Goal: Task Accomplishment & Management: Complete application form

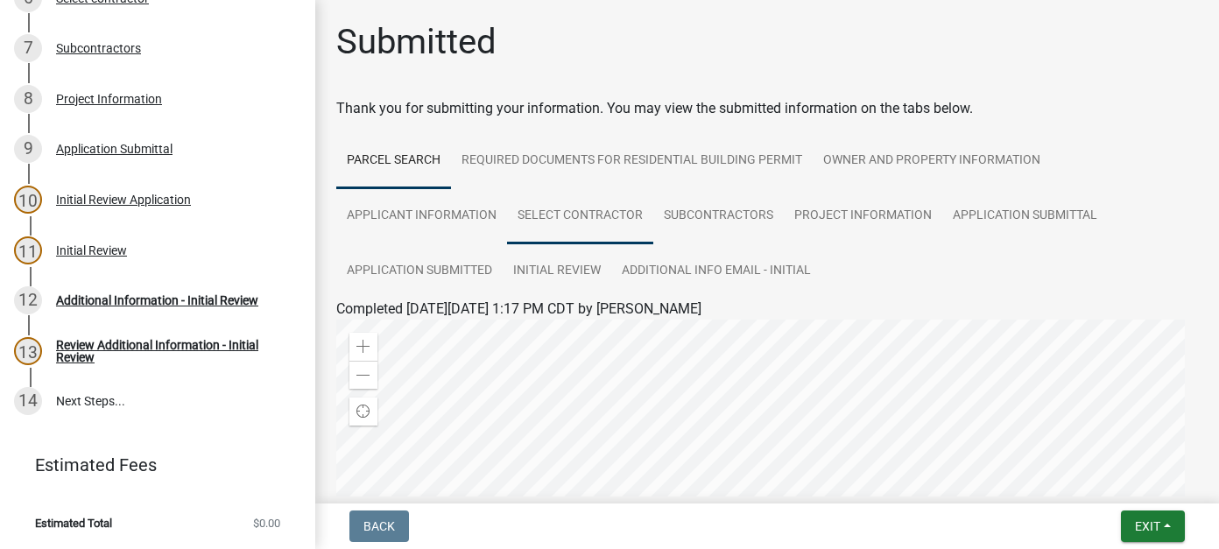
scroll to position [175, 0]
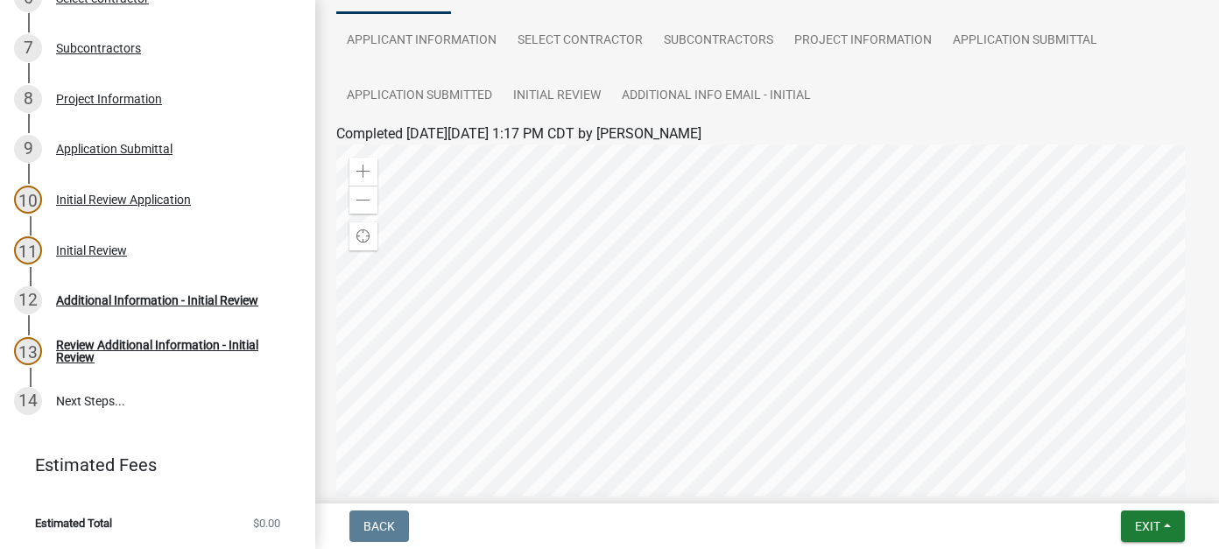
click at [764, 345] on div at bounding box center [767, 363] width 862 height 438
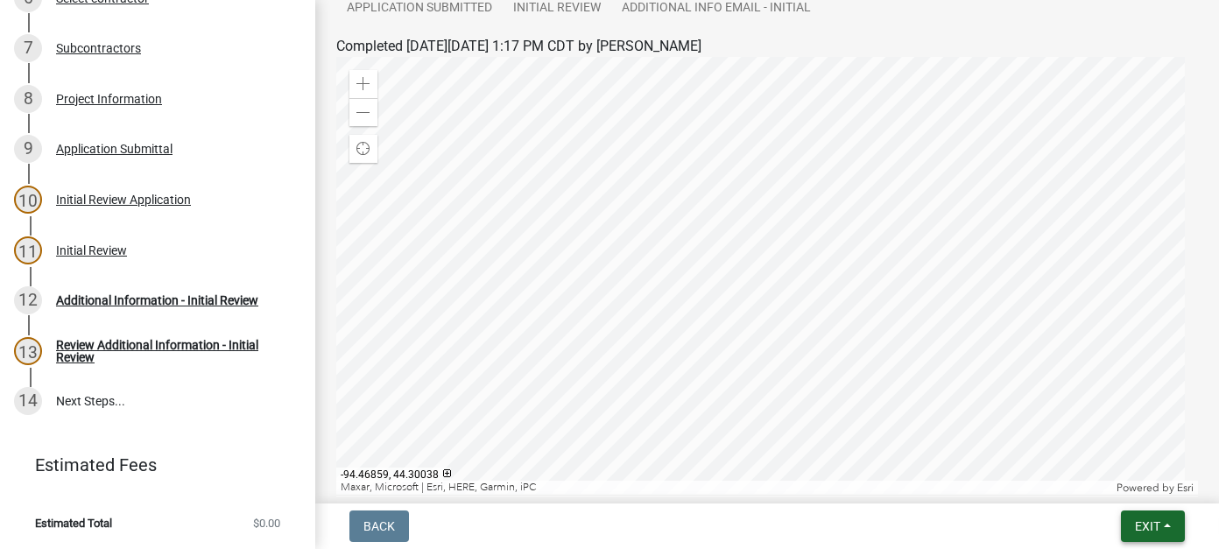
click at [1153, 526] on span "Exit" at bounding box center [1147, 526] width 25 height 14
click at [1136, 497] on button "Save & Exit" at bounding box center [1115, 481] width 140 height 42
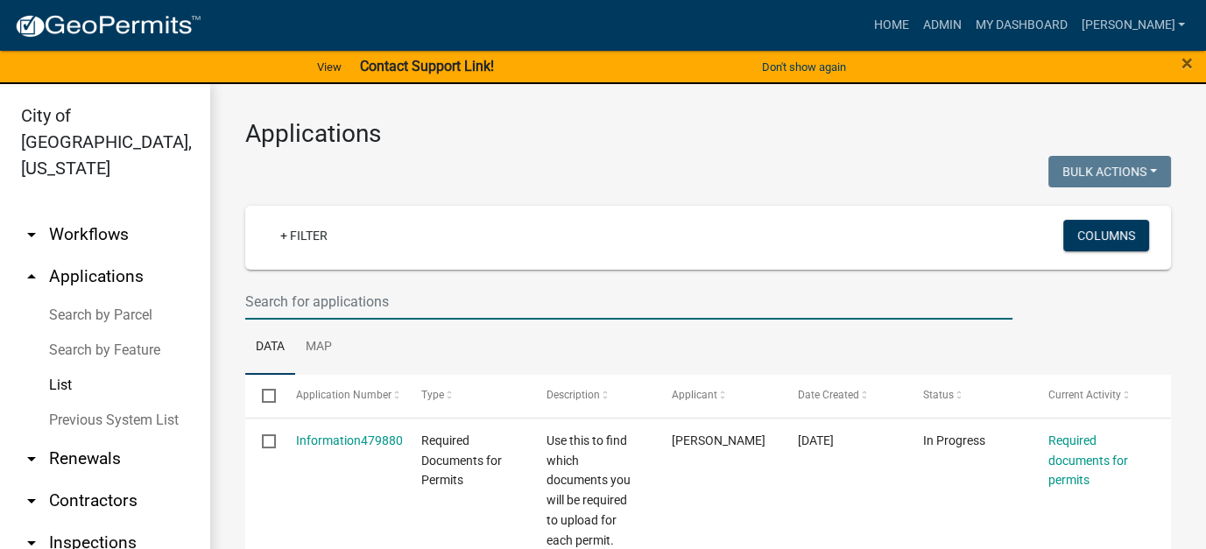
click at [308, 311] on input "text" at bounding box center [628, 302] width 767 height 36
type input "226 garden"
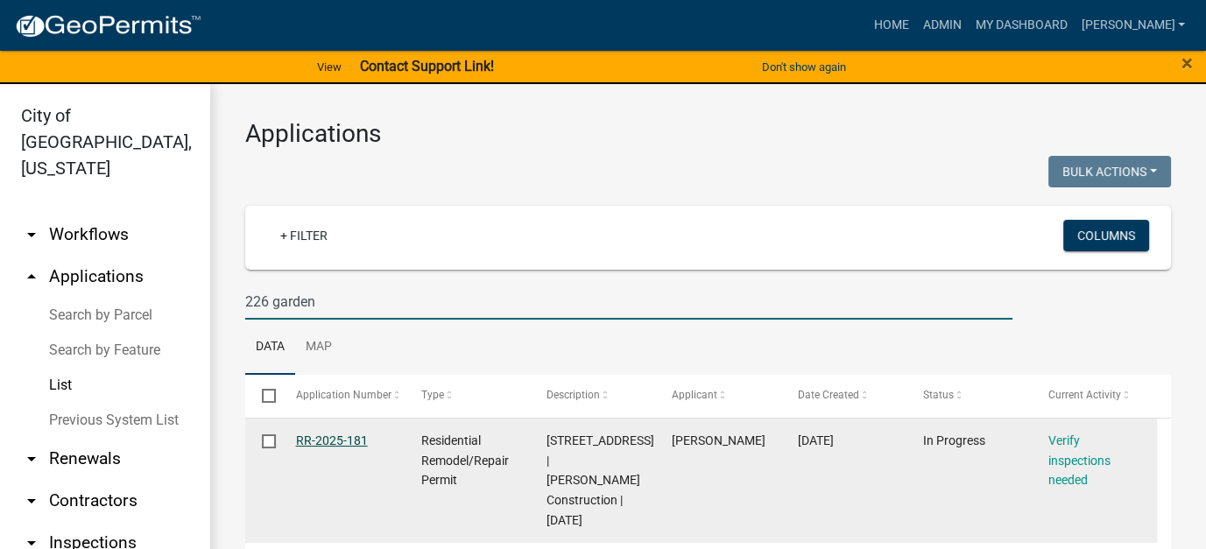
click at [328, 442] on link "RR-2025-181" at bounding box center [332, 440] width 72 height 14
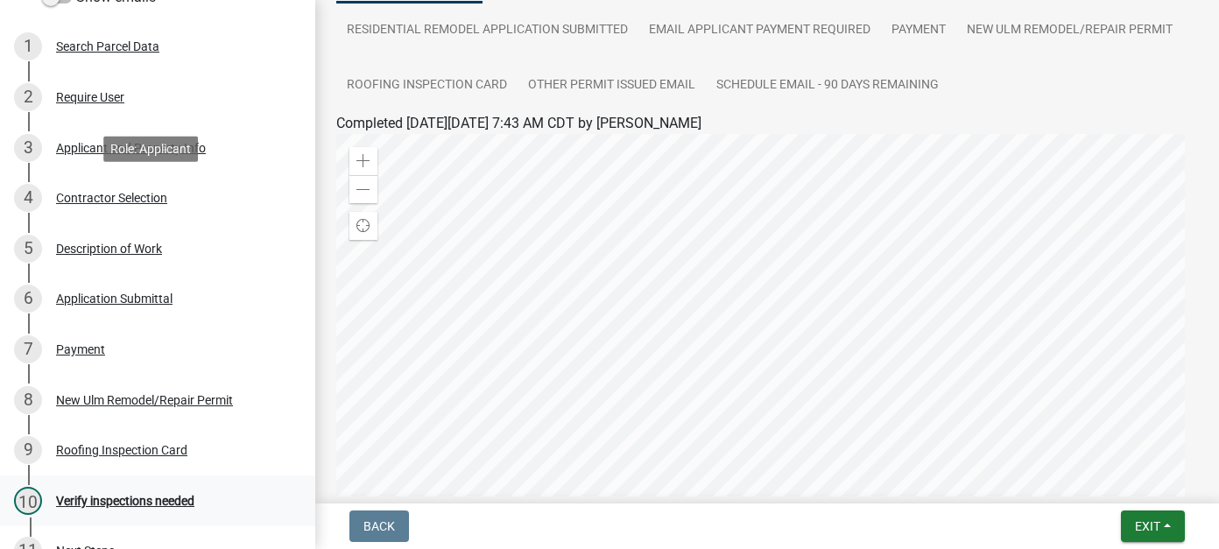
scroll to position [263, 0]
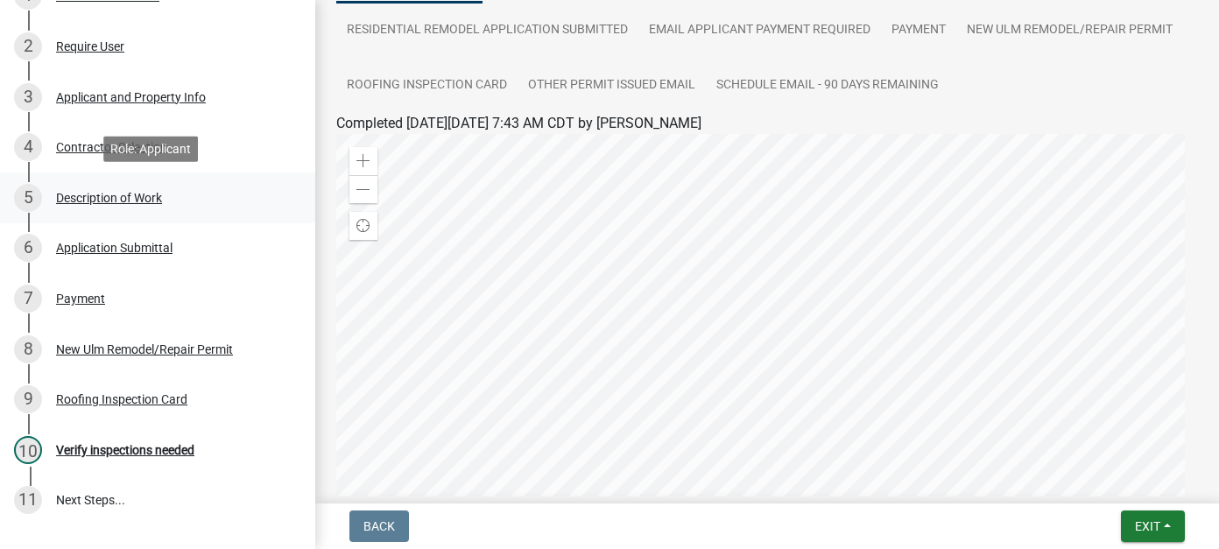
click at [94, 197] on div "Description of Work" at bounding box center [109, 198] width 106 height 12
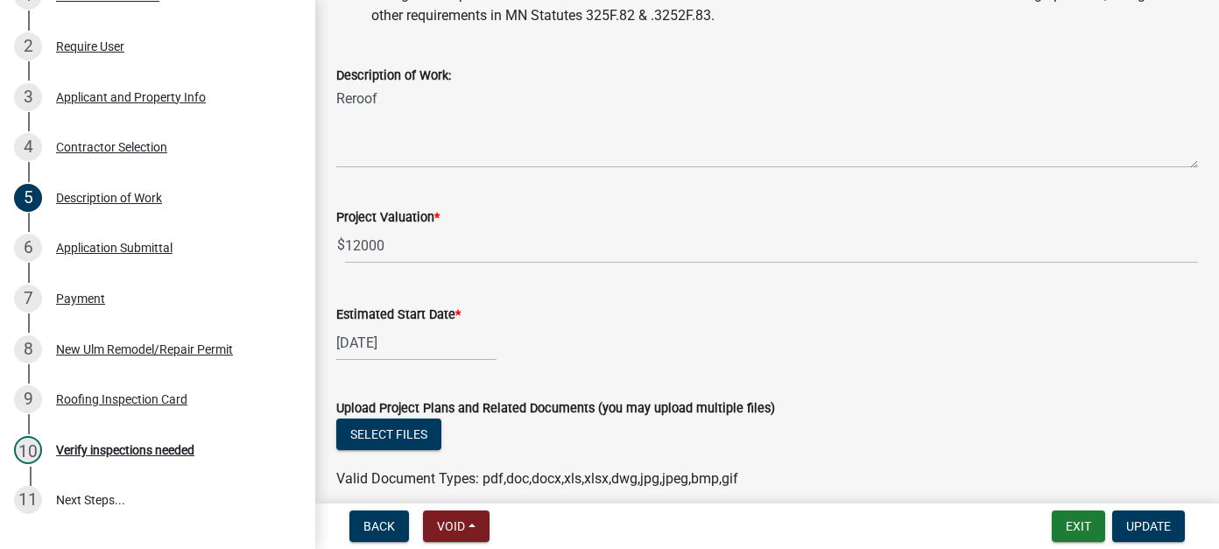
scroll to position [495, 0]
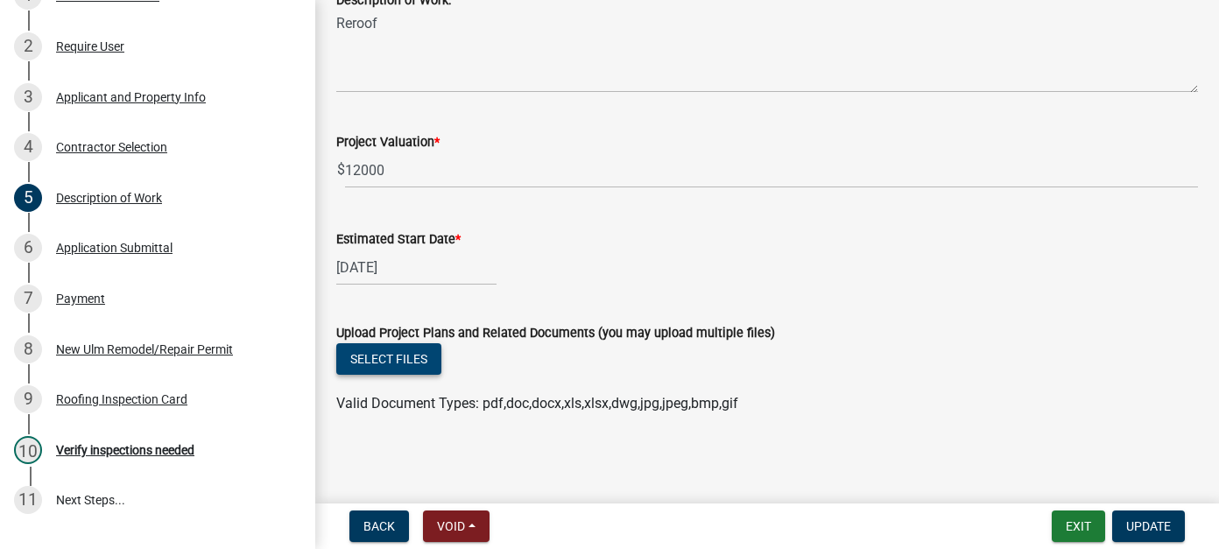
click at [421, 349] on button "Select files" at bounding box center [388, 359] width 105 height 32
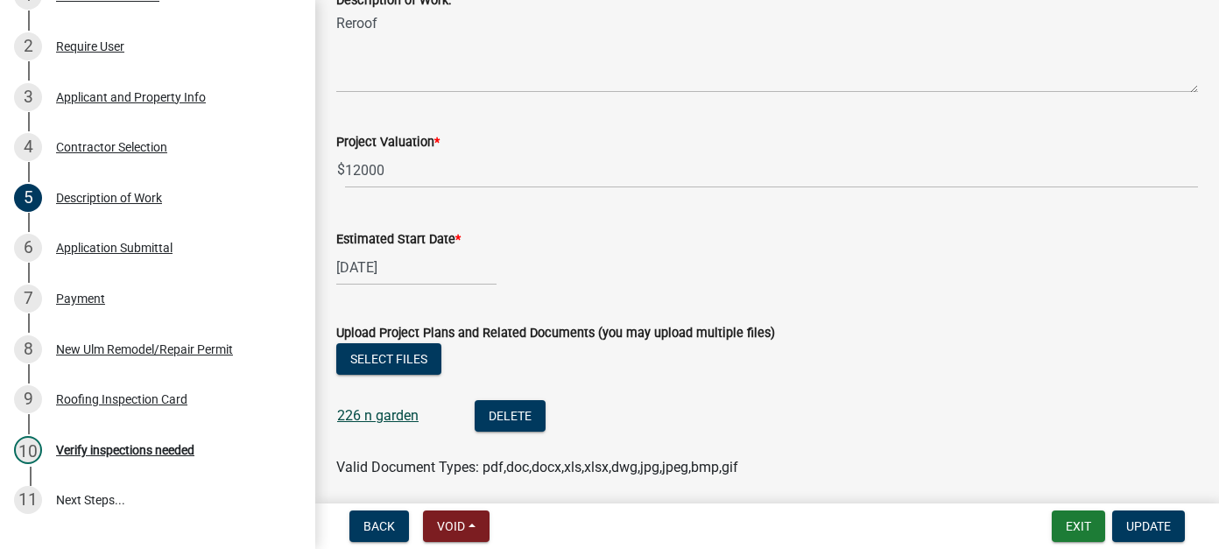
click at [369, 414] on link "226 n garden" at bounding box center [377, 415] width 81 height 17
click at [525, 415] on button "Delete" at bounding box center [510, 416] width 71 height 32
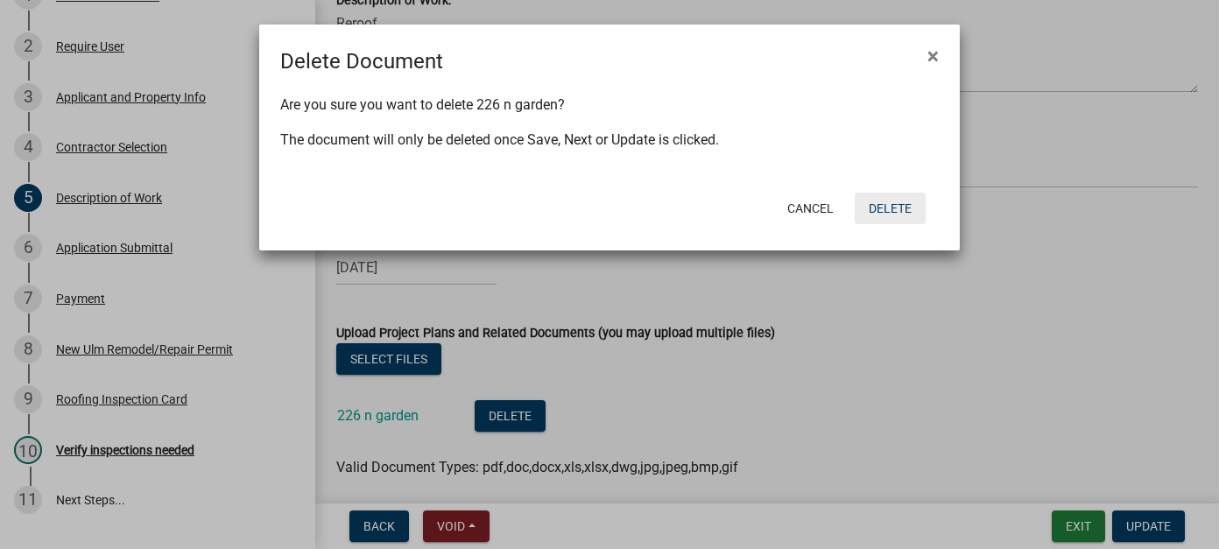
click at [892, 207] on button "Delete" at bounding box center [890, 209] width 71 height 32
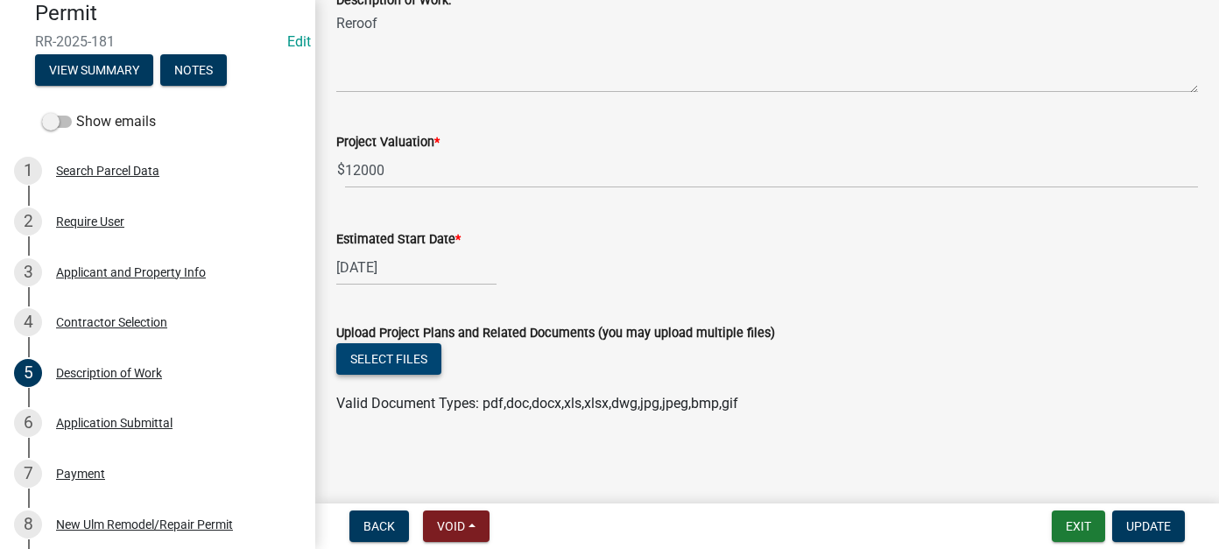
click at [424, 358] on button "Select files" at bounding box center [388, 359] width 105 height 32
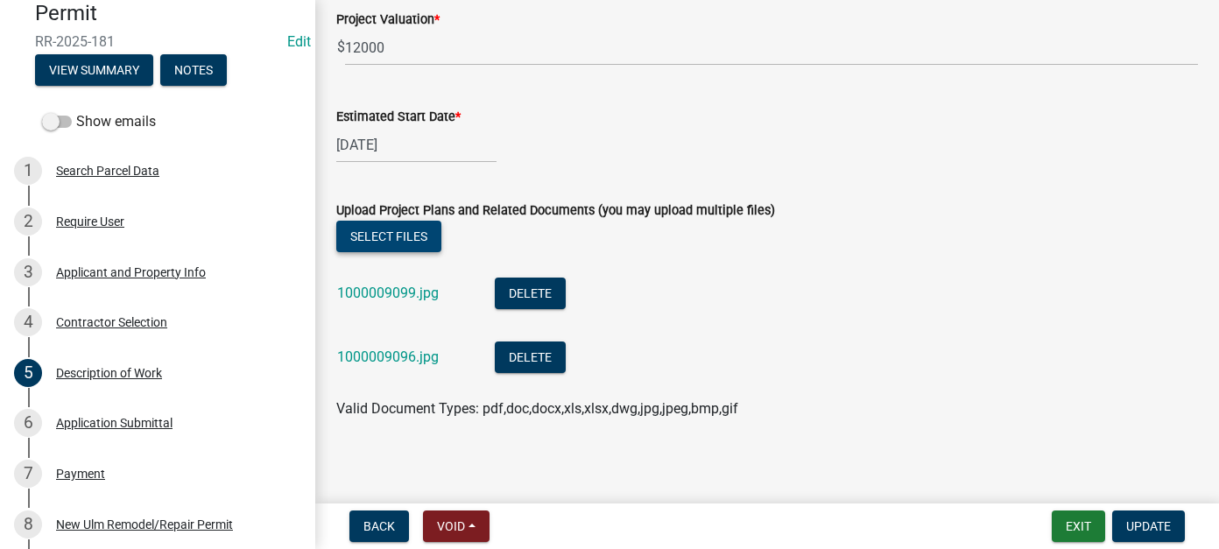
scroll to position [622, 0]
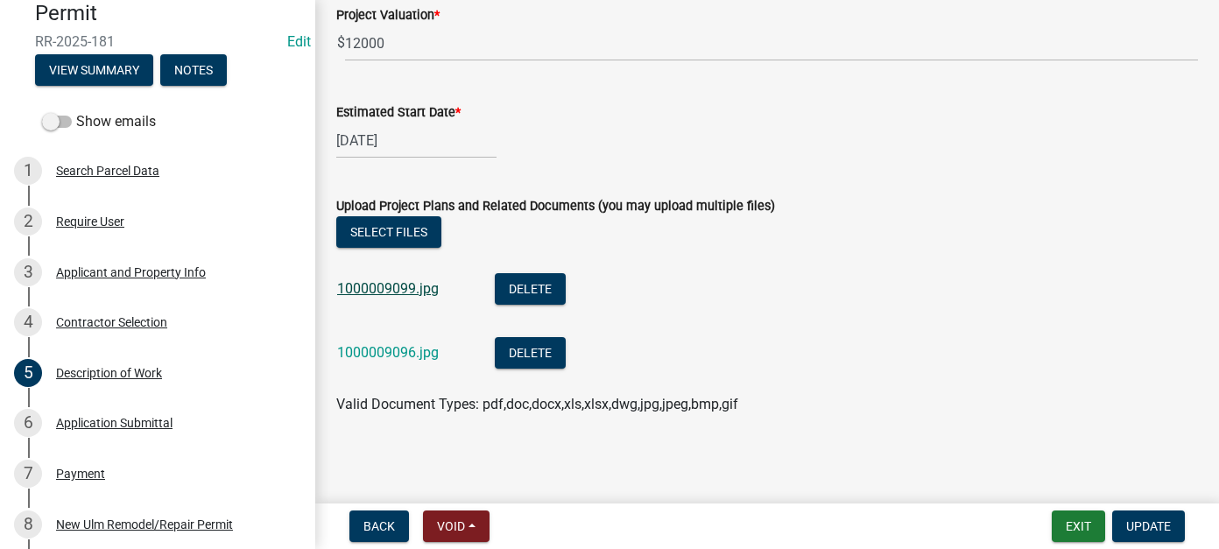
click at [415, 284] on link "1000009099.jpg" at bounding box center [388, 288] width 102 height 17
click at [1145, 523] on span "Update" at bounding box center [1148, 526] width 45 height 14
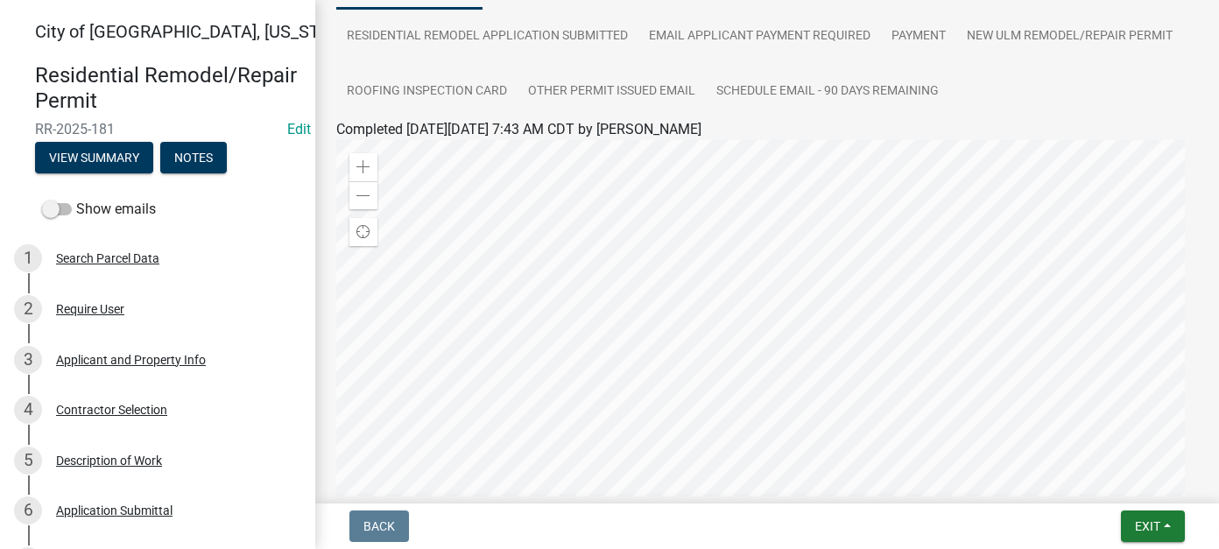
scroll to position [175, 0]
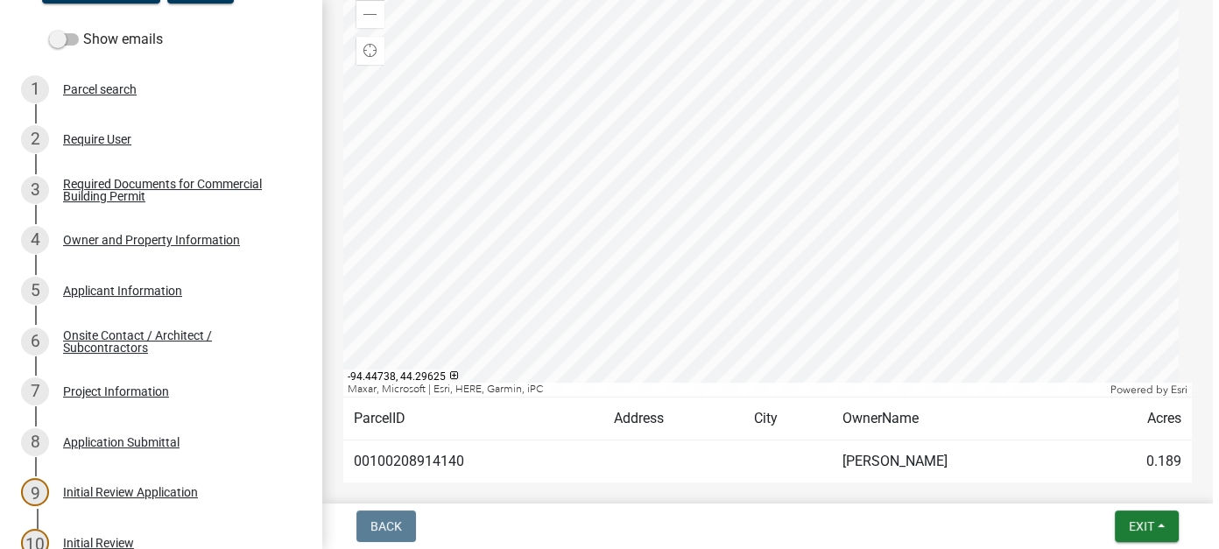
scroll to position [202, 0]
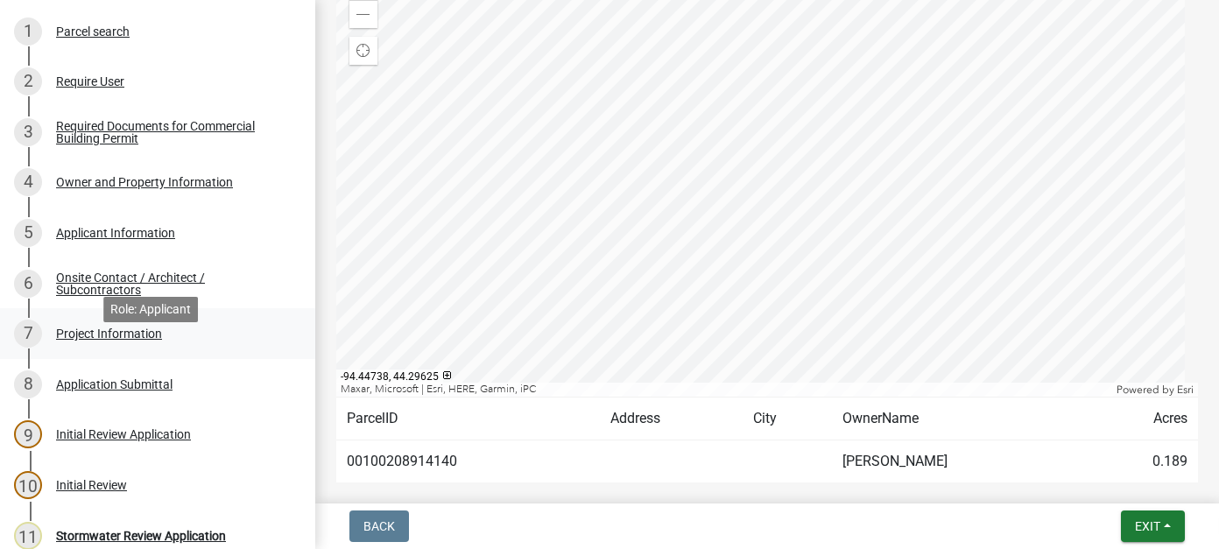
click at [109, 340] on div "Project Information" at bounding box center [109, 334] width 106 height 12
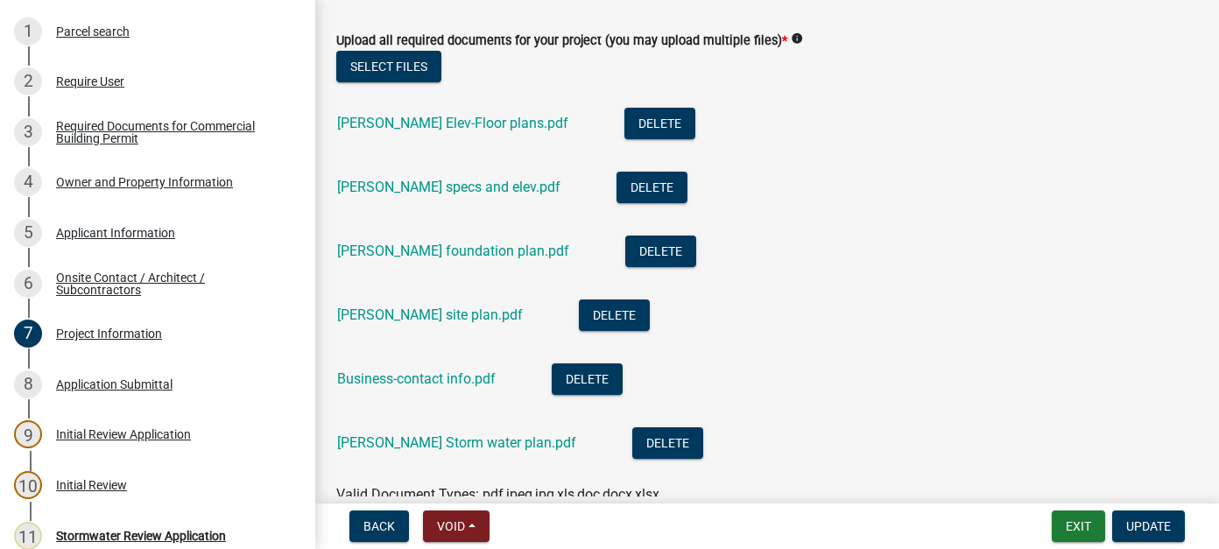
scroll to position [1226, 0]
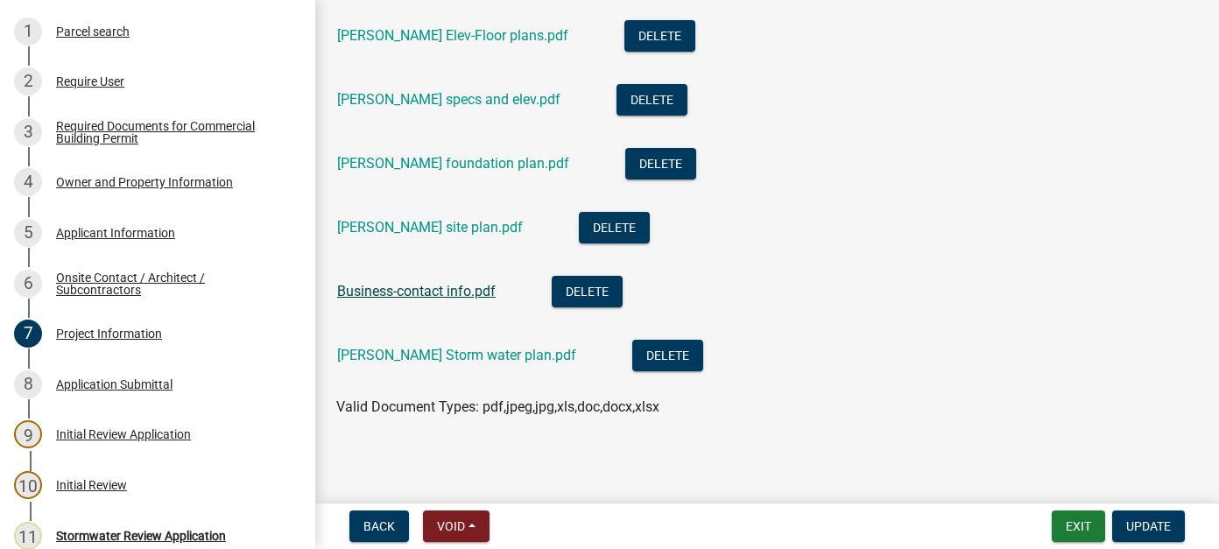
click at [468, 283] on link "Business-contact info.pdf" at bounding box center [416, 291] width 159 height 17
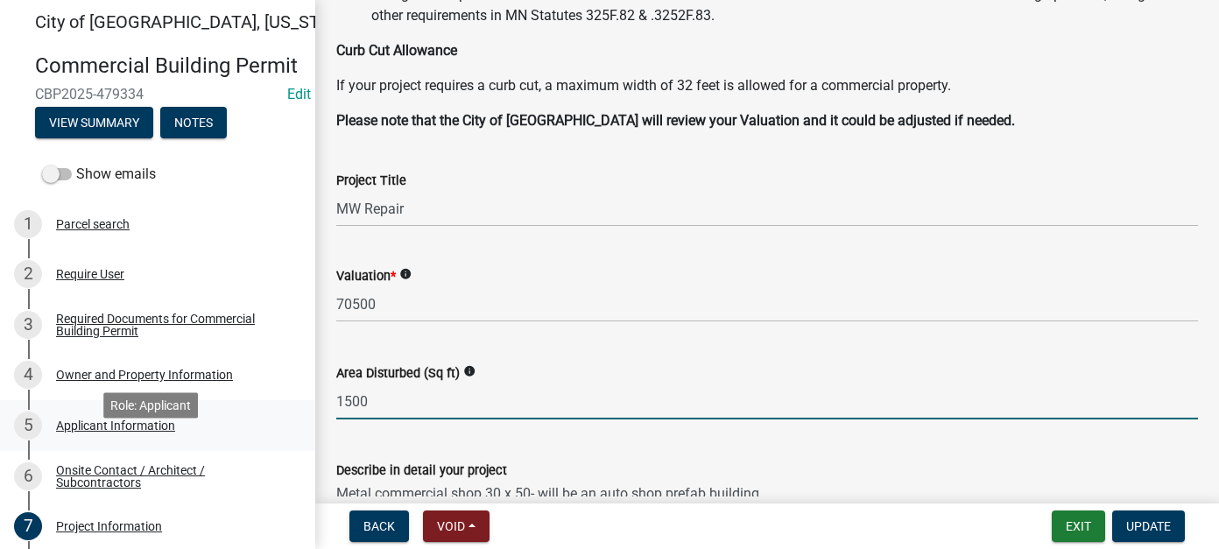
scroll to position [0, 0]
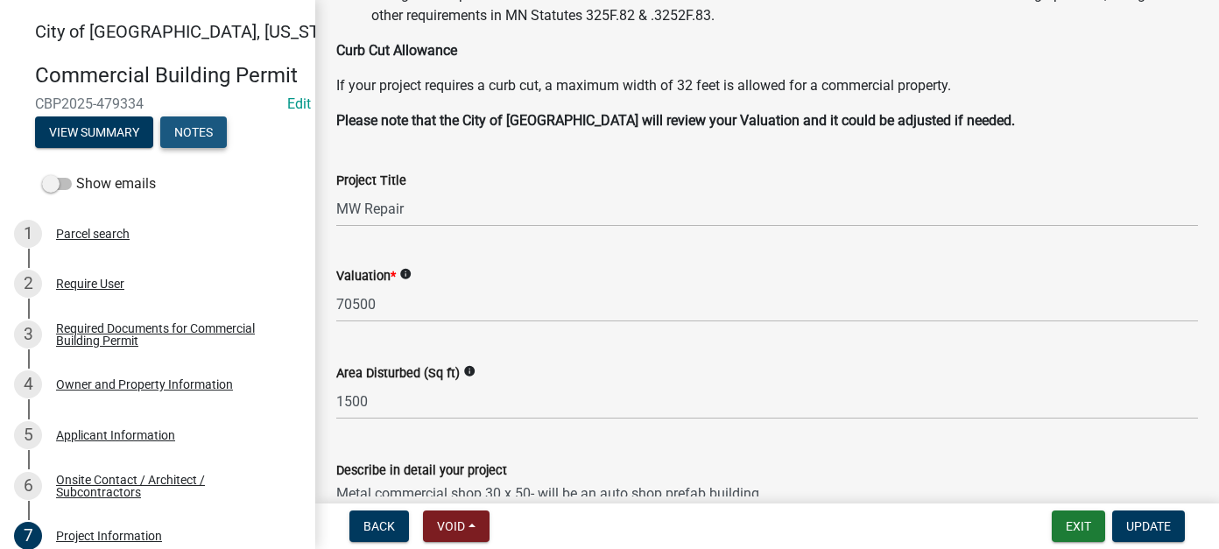
click at [194, 144] on button "Notes" at bounding box center [193, 132] width 67 height 32
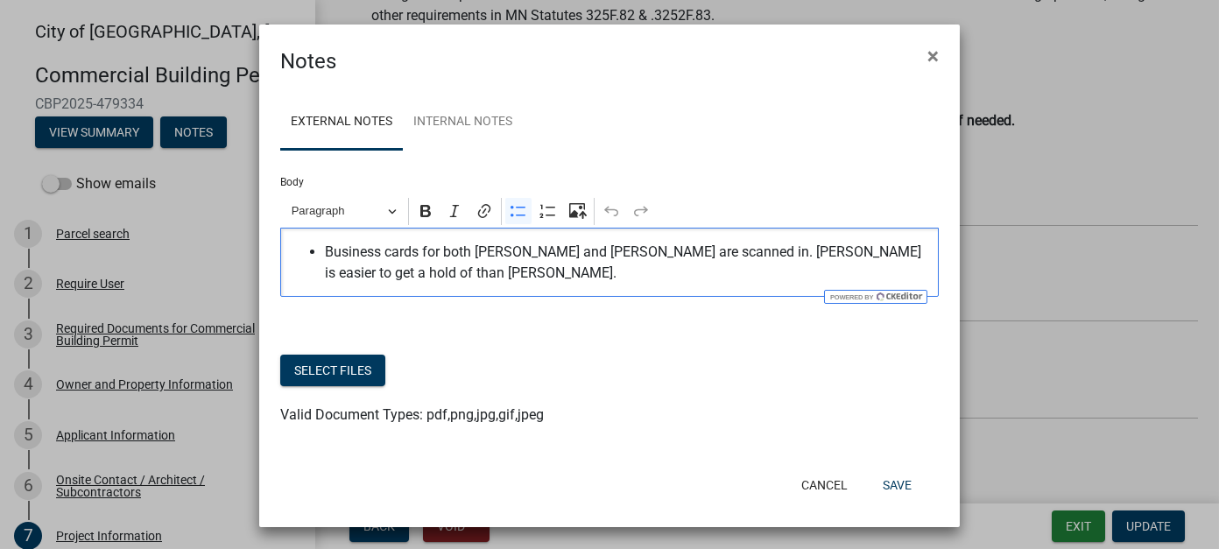
click at [465, 285] on div "Business cards for both Ken and Michael are scanned in. Ken is easier to get a …" at bounding box center [609, 262] width 659 height 69
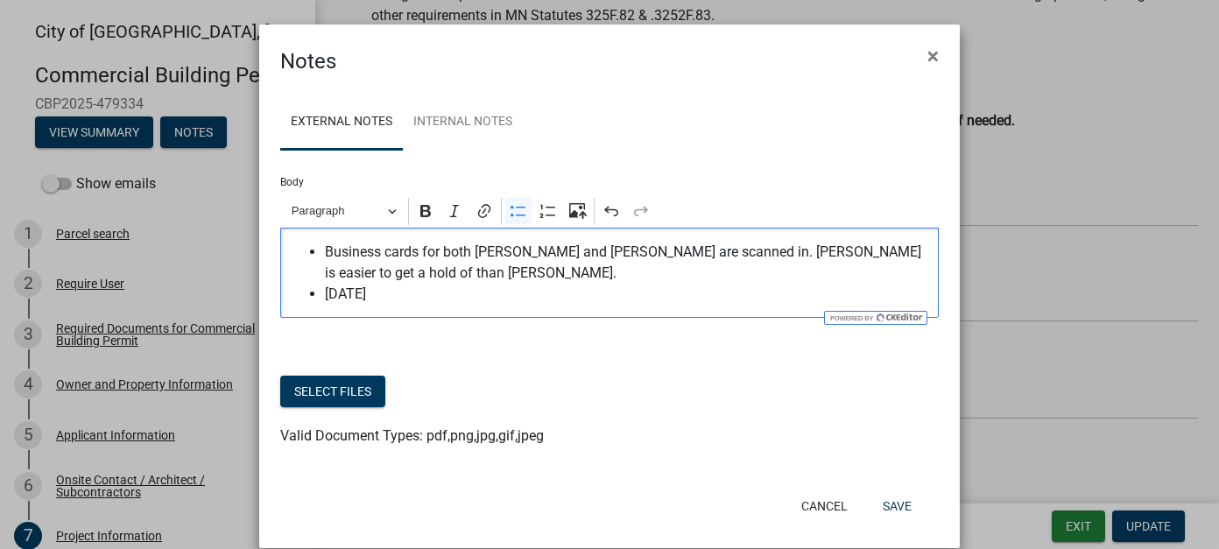
click at [465, 285] on span "9/17/25" at bounding box center [627, 294] width 605 height 21
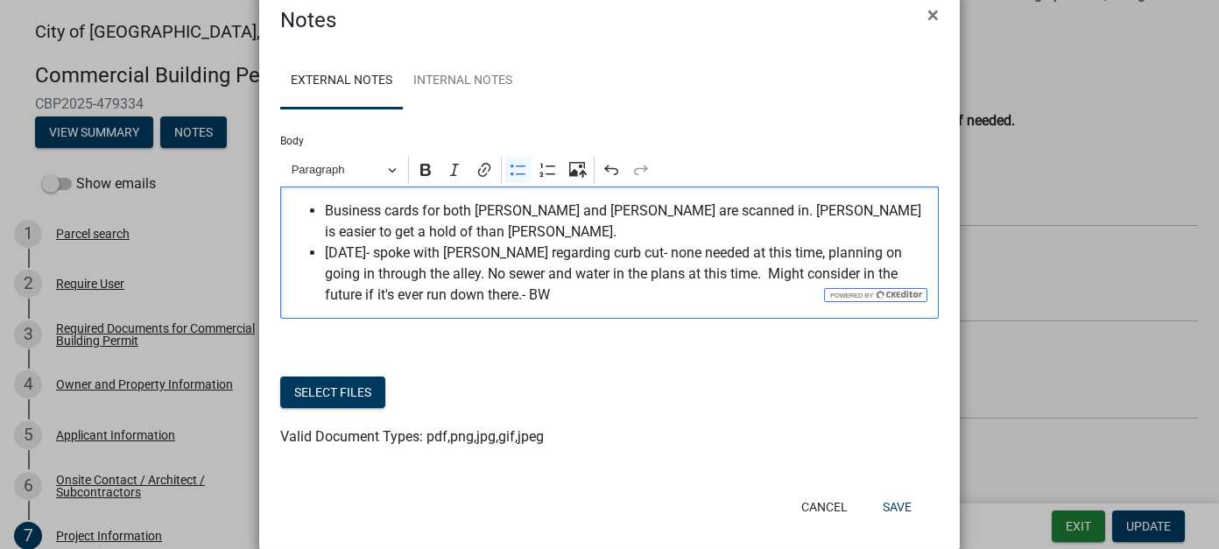
scroll to position [64, 0]
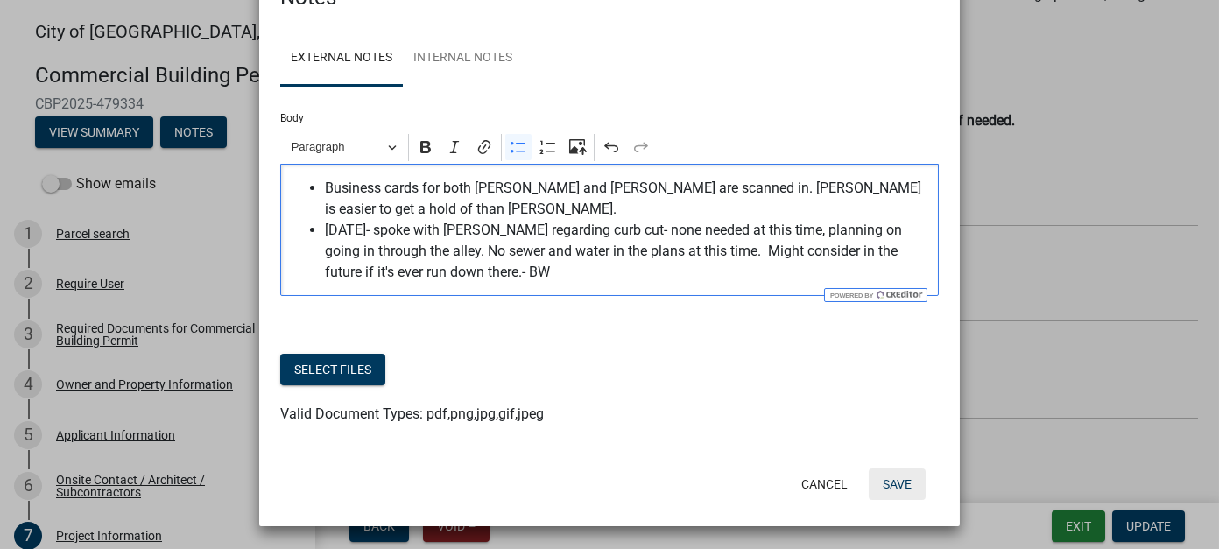
click at [899, 488] on button "Save" at bounding box center [897, 485] width 57 height 32
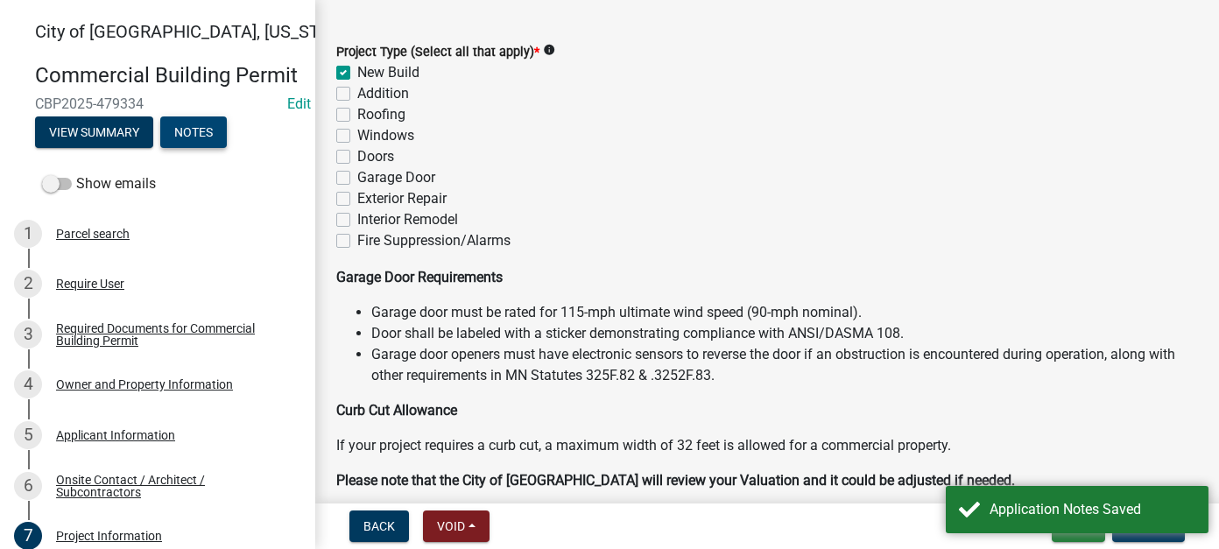
scroll to position [0, 0]
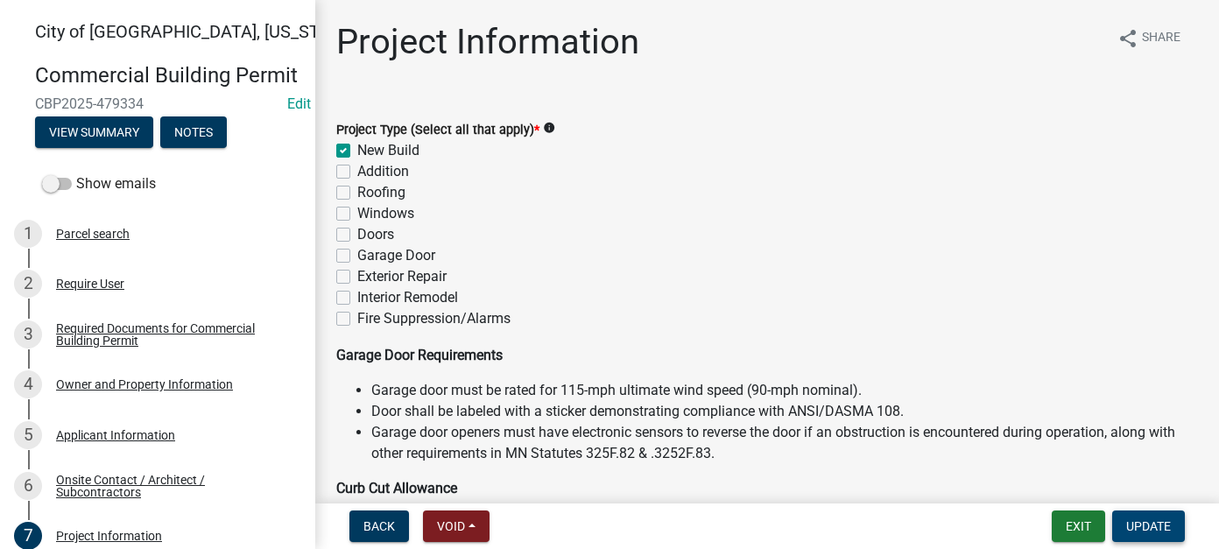
click at [1116, 530] on button "Update" at bounding box center [1148, 527] width 73 height 32
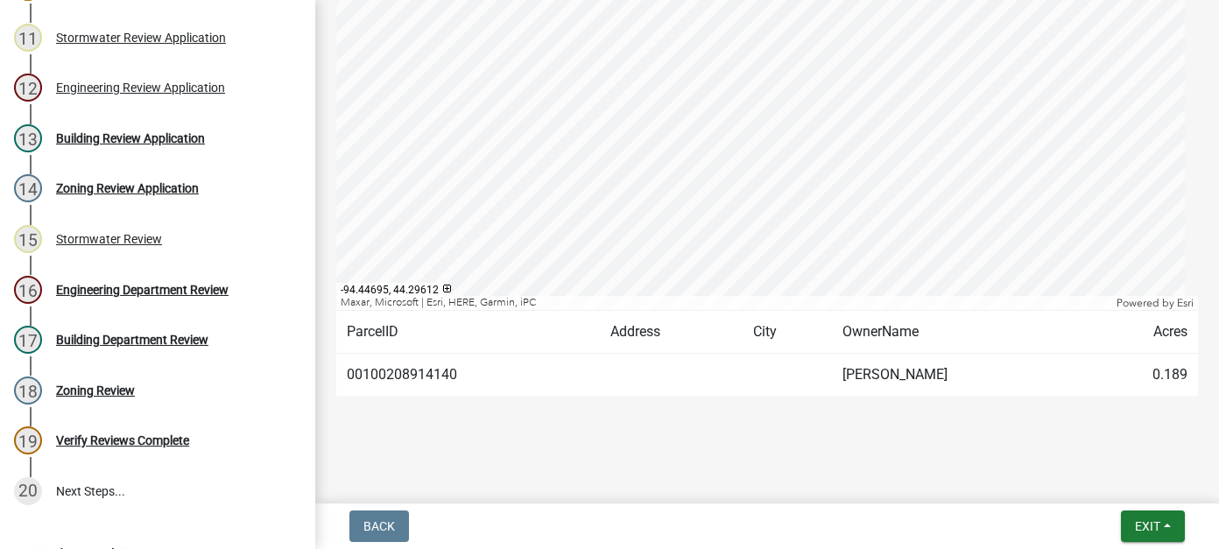
scroll to position [559, 0]
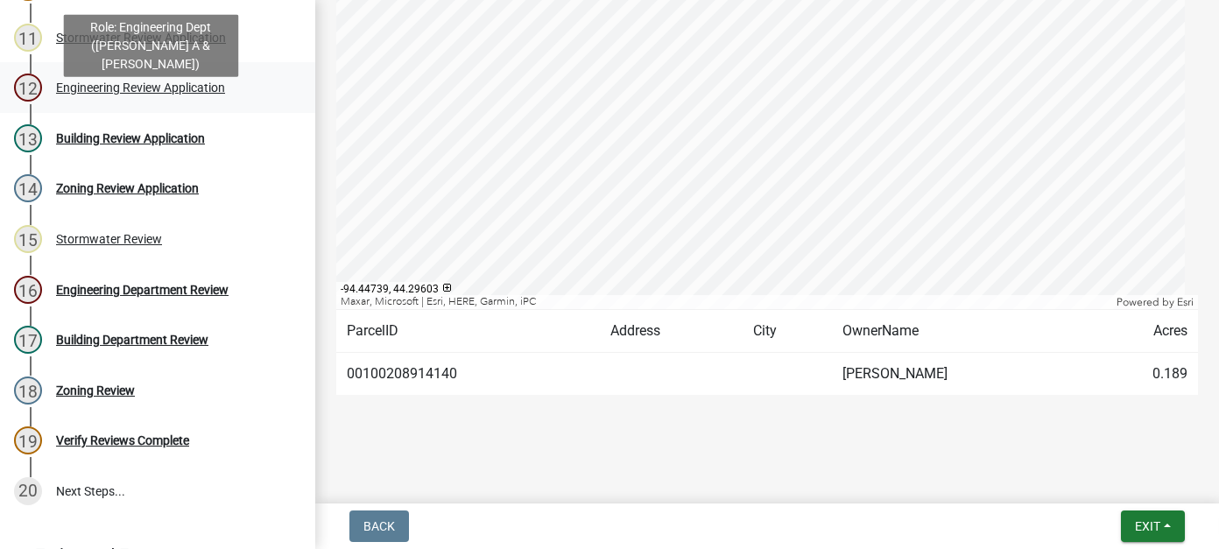
click at [152, 94] on div "Engineering Review Application" at bounding box center [140, 87] width 169 height 12
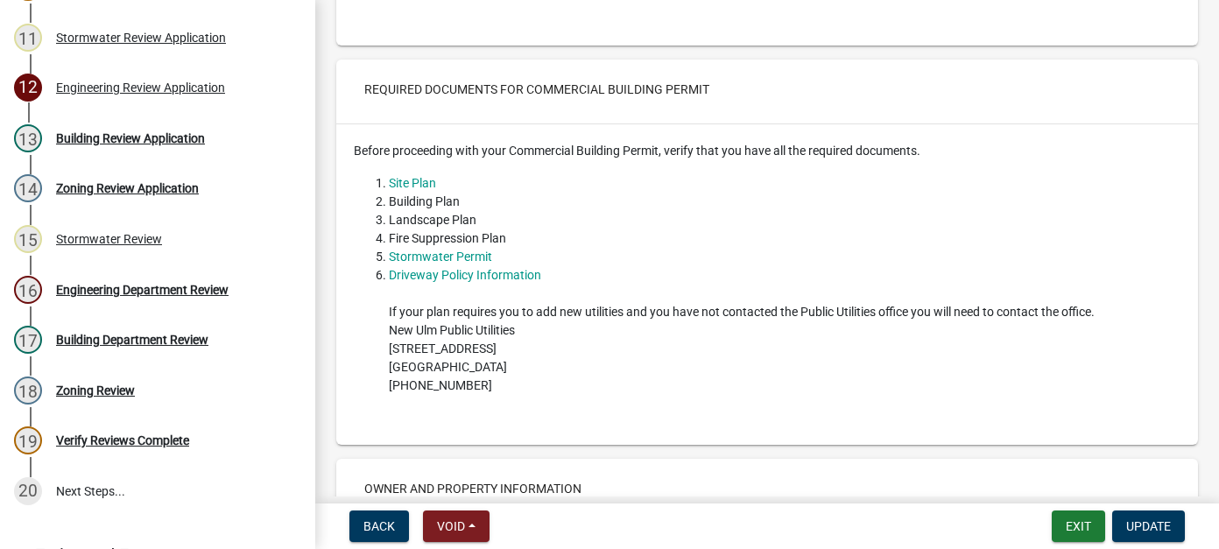
scroll to position [0, 0]
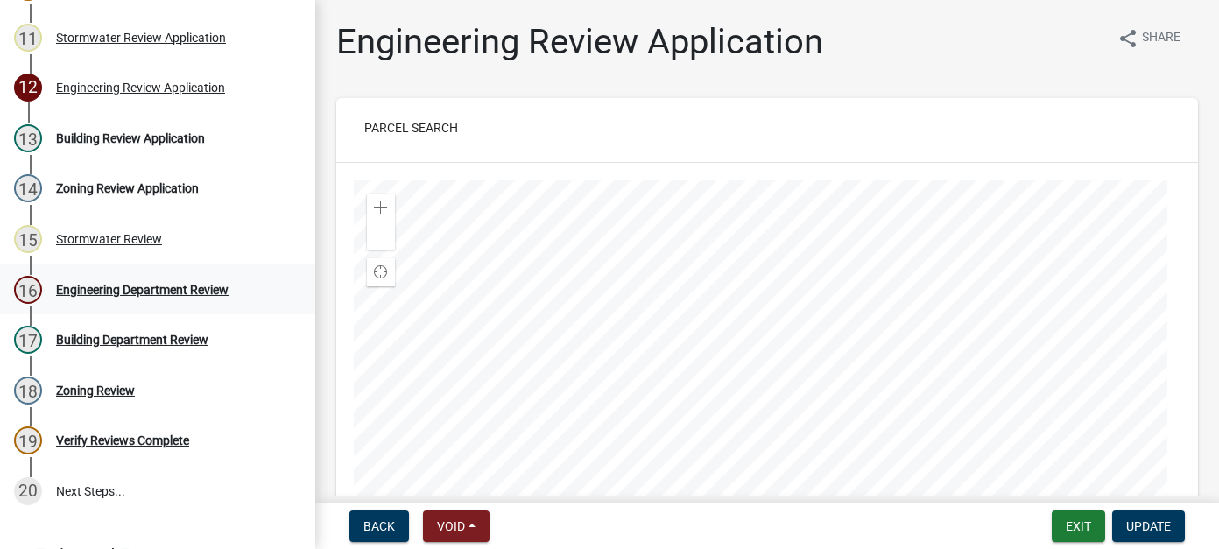
drag, startPoint x: 184, startPoint y: 330, endPoint x: 96, endPoint y: 320, distance: 88.2
click at [96, 296] on div "Engineering Department Review" at bounding box center [142, 290] width 173 height 12
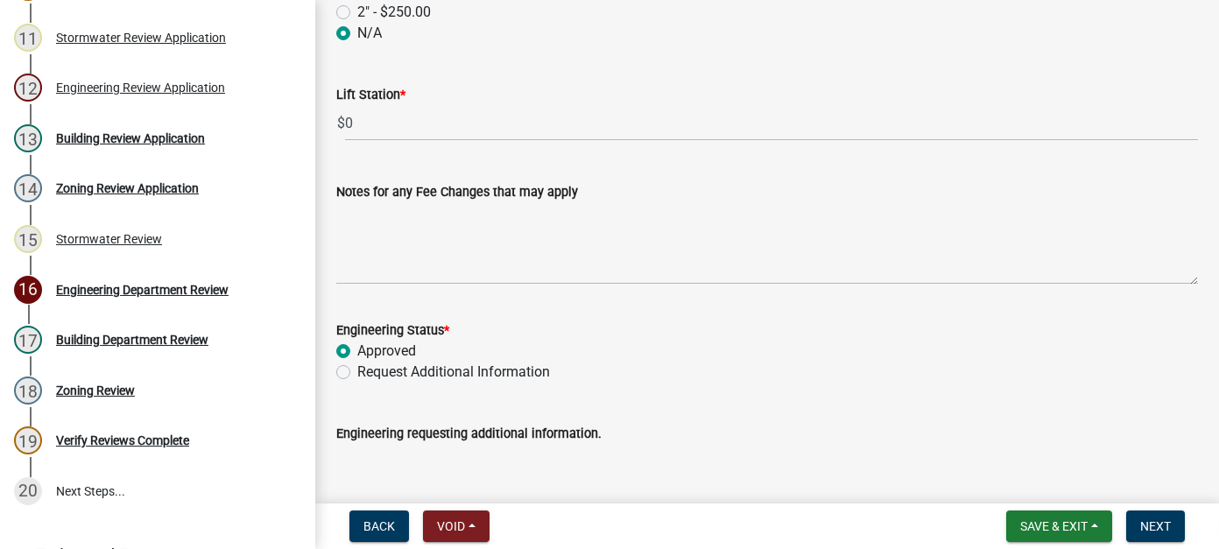
scroll to position [1074, 0]
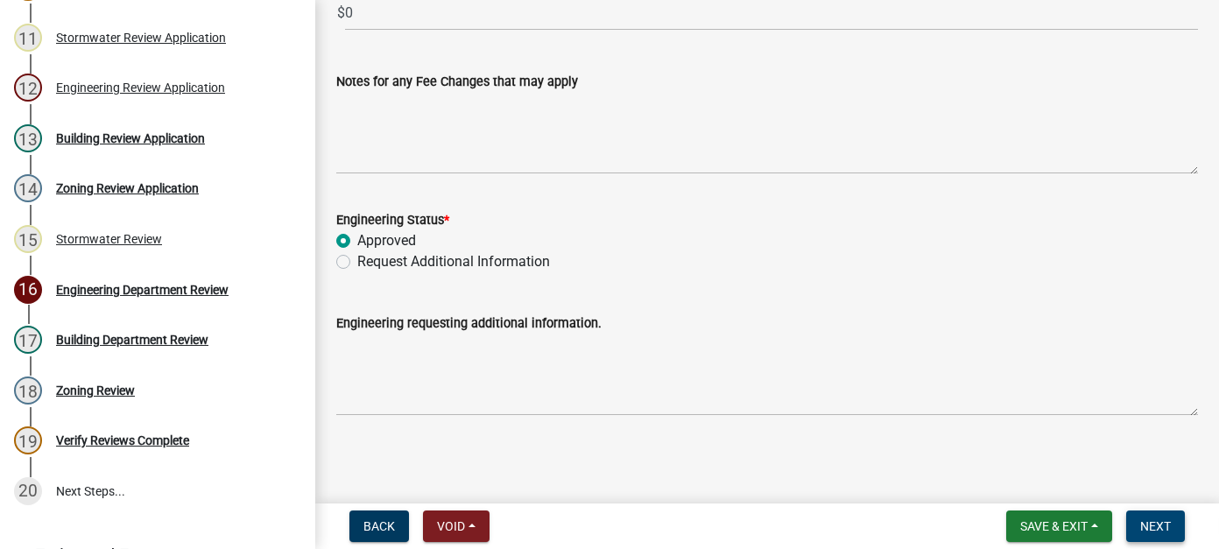
click at [1158, 519] on span "Next" at bounding box center [1155, 526] width 31 height 14
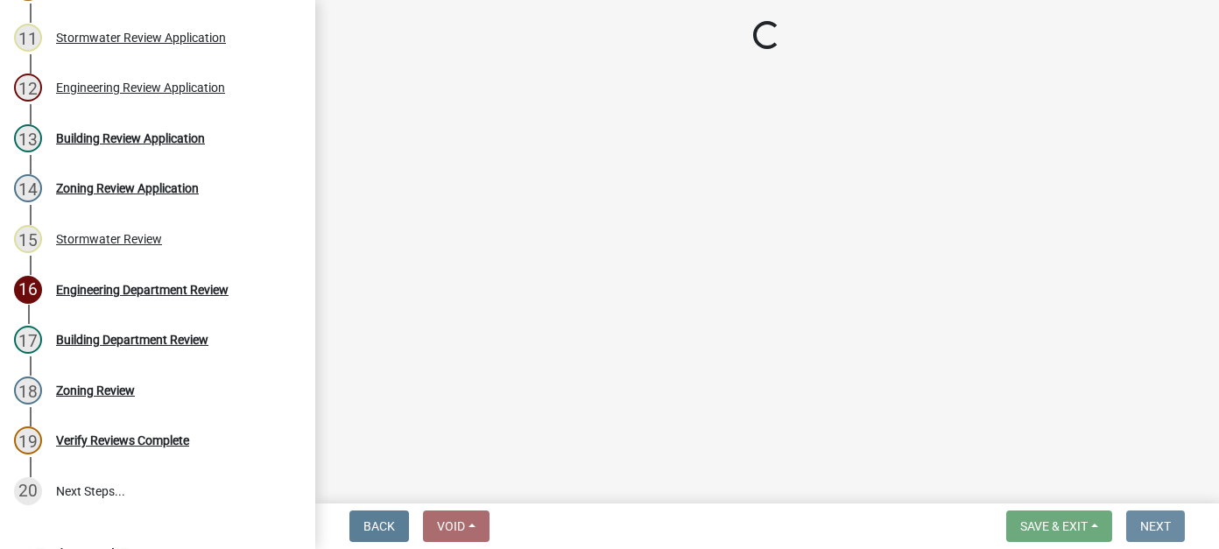
scroll to position [0, 0]
